Goal: Task Accomplishment & Management: Manage account settings

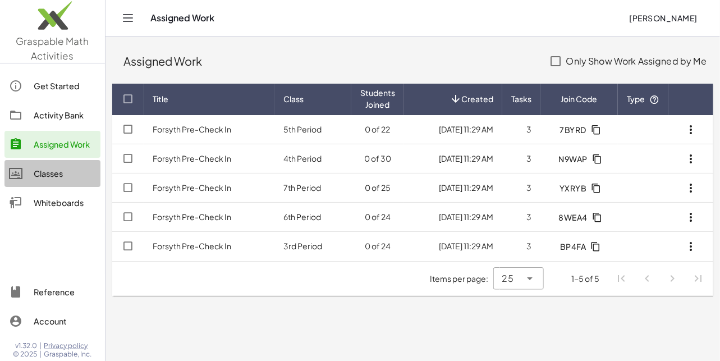
click at [34, 175] on div "Classes" at bounding box center [65, 173] width 62 height 13
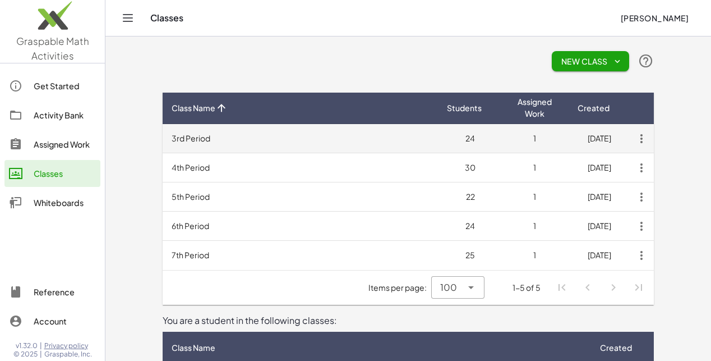
click at [198, 137] on td "3rd Period" at bounding box center [301, 138] width 276 height 29
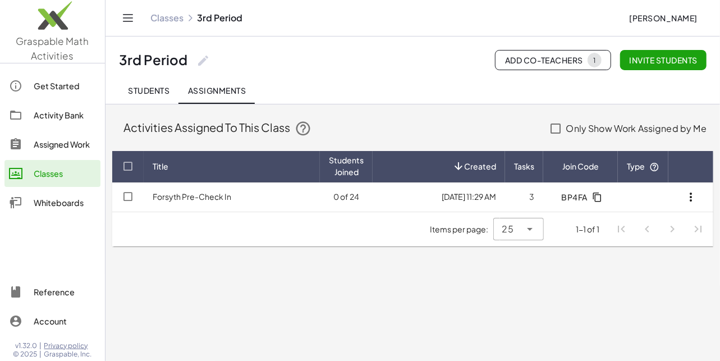
click at [157, 86] on span "Students" at bounding box center [149, 90] width 42 height 10
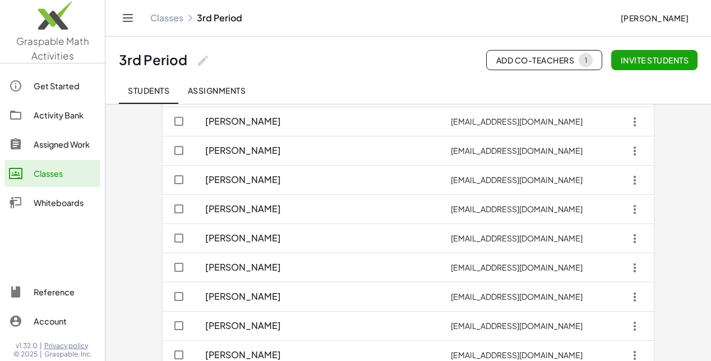
scroll to position [130, 0]
click at [645, 177] on icon "button" at bounding box center [635, 181] width 20 height 20
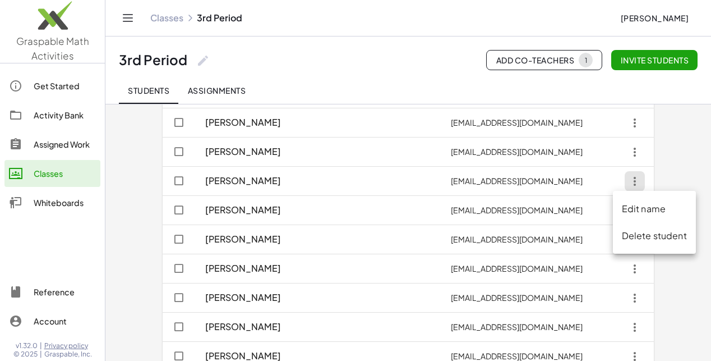
click at [645, 231] on div "Delete student" at bounding box center [654, 235] width 65 height 13
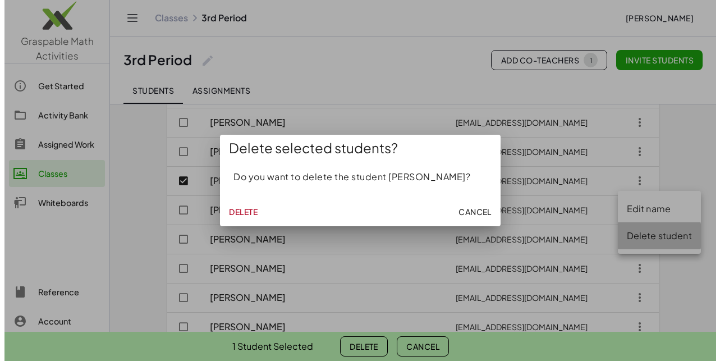
scroll to position [0, 0]
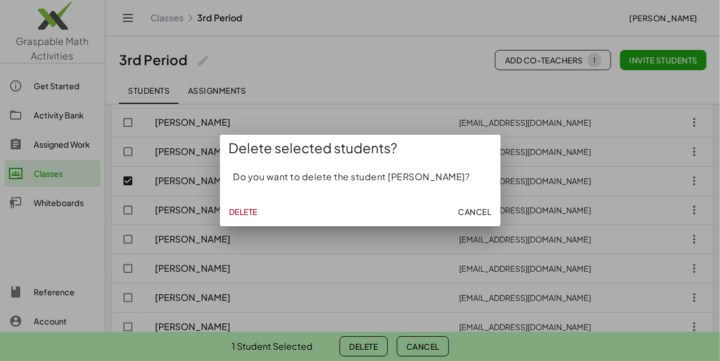
drag, startPoint x: 246, startPoint y: 206, endPoint x: 254, endPoint y: 208, distance: 8.0
click at [254, 208] on span "Delete" at bounding box center [243, 211] width 29 height 10
